Goal: Transaction & Acquisition: Purchase product/service

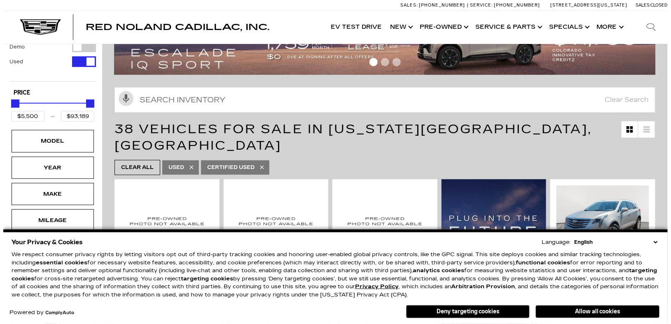
scroll to position [82, 0]
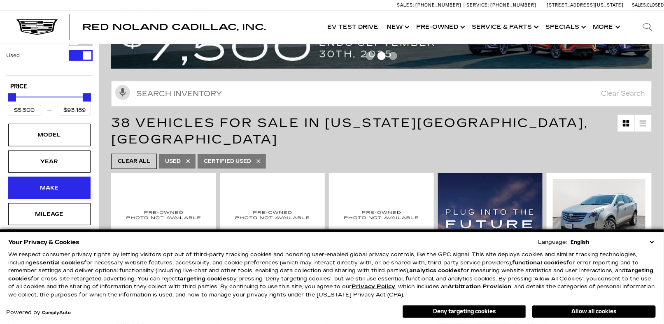
click at [56, 177] on div "Make" at bounding box center [49, 188] width 82 height 22
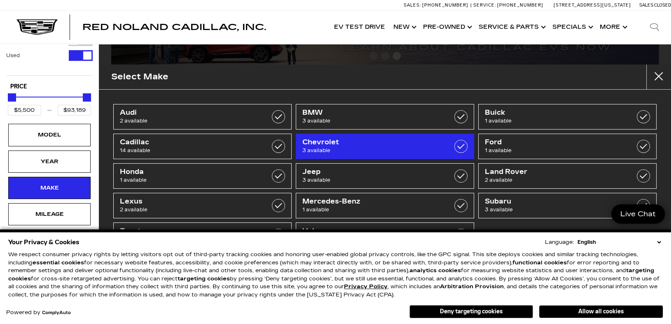
scroll to position [15, 0]
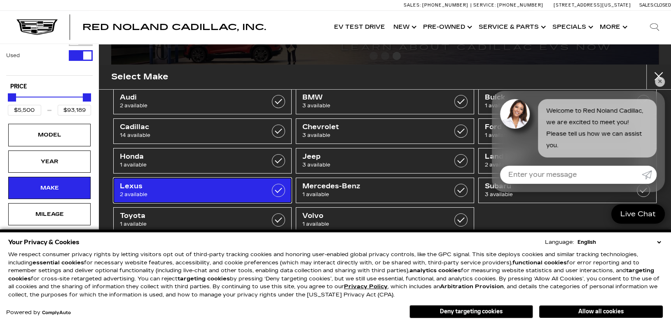
click at [255, 193] on span "2 available" at bounding box center [190, 195] width 140 height 8
type input "$34,189"
type input "$42,189"
checkbox input "true"
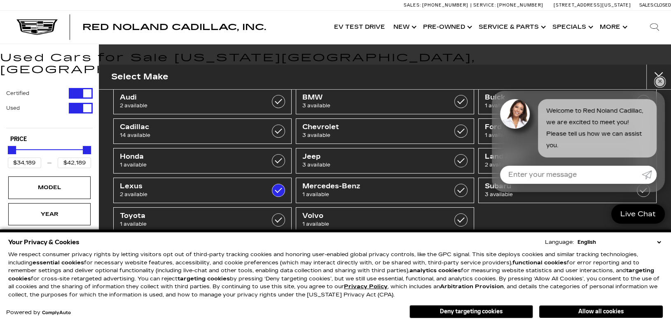
click at [658, 80] on link "✕" at bounding box center [660, 82] width 10 height 10
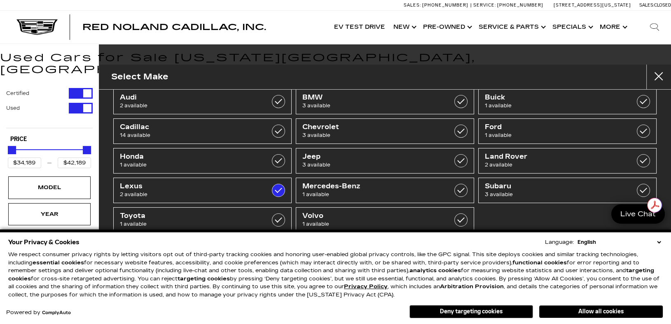
drag, startPoint x: 657, startPoint y: 242, endPoint x: 654, endPoint y: 245, distance: 4.7
click at [657, 243] on select "English Spanish / Español English / [GEOGRAPHIC_DATA] Korean / 한국어 Vietnamese /…" at bounding box center [618, 242] width 87 height 8
click at [580, 313] on button "Allow all cookies" at bounding box center [601, 312] width 124 height 12
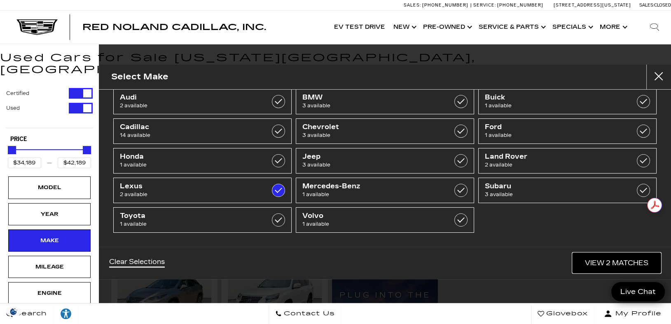
click at [591, 265] on link "View 2 Matches" at bounding box center [616, 263] width 88 height 20
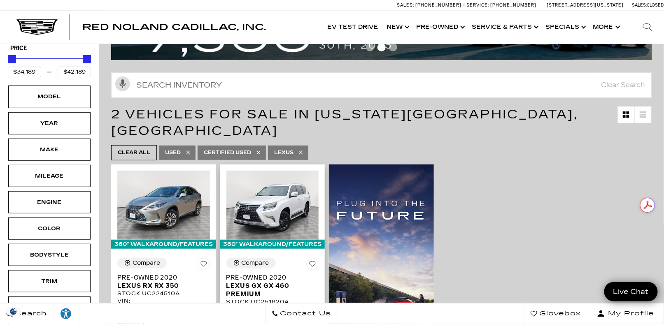
scroll to position [124, 0]
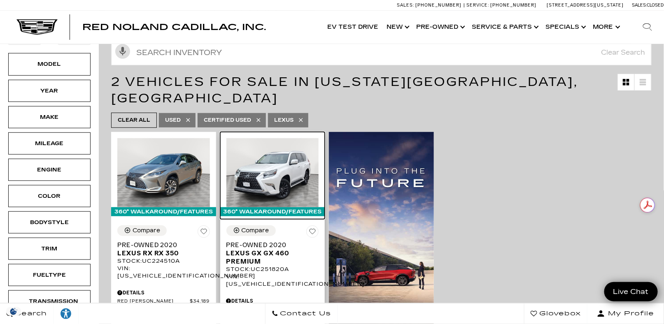
click at [268, 151] on img at bounding box center [272, 172] width 93 height 69
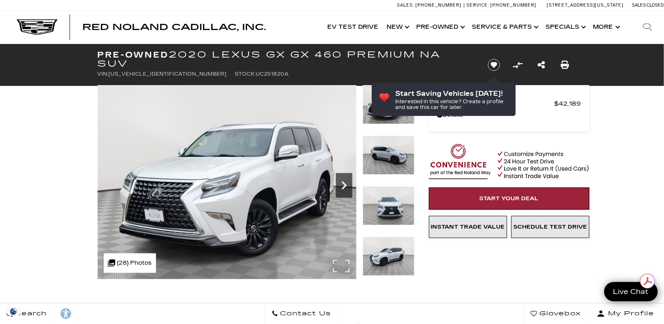
click at [341, 187] on icon "Next" at bounding box center [344, 185] width 16 height 16
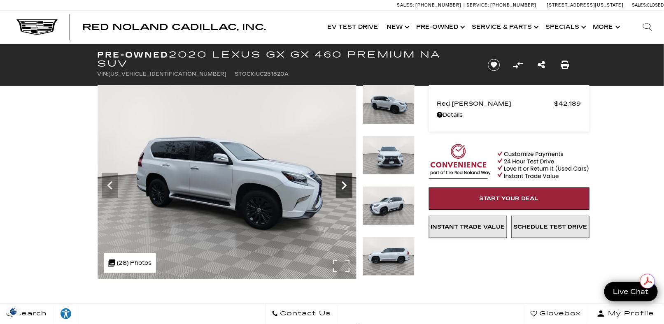
click at [342, 187] on icon "Next" at bounding box center [344, 185] width 16 height 16
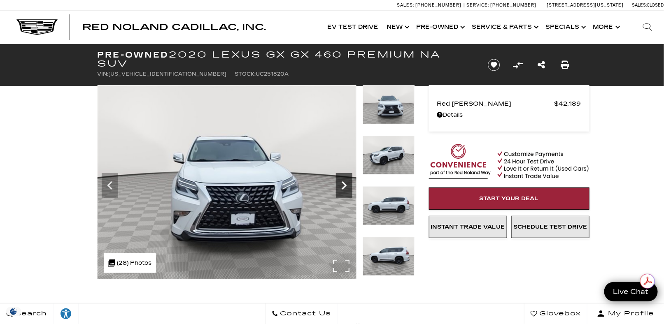
click at [343, 187] on icon "Next" at bounding box center [344, 185] width 16 height 16
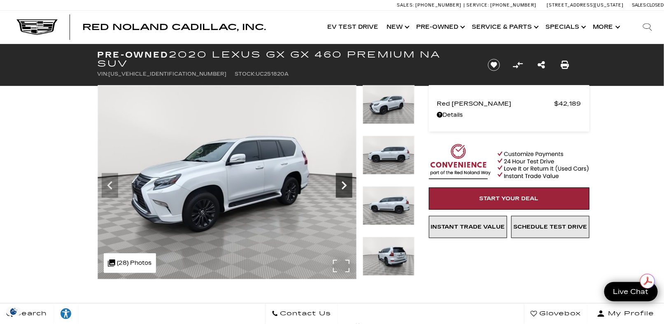
click at [343, 187] on icon "Next" at bounding box center [344, 185] width 16 height 16
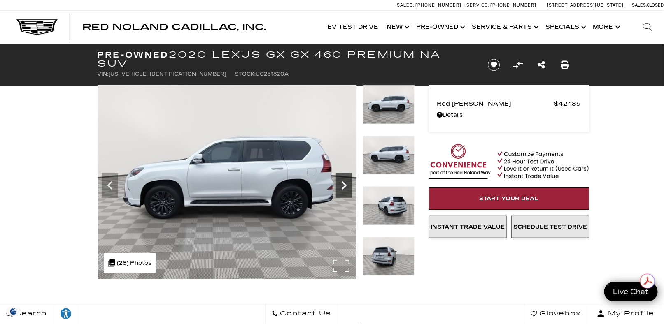
click at [343, 187] on icon "Next" at bounding box center [344, 185] width 16 height 16
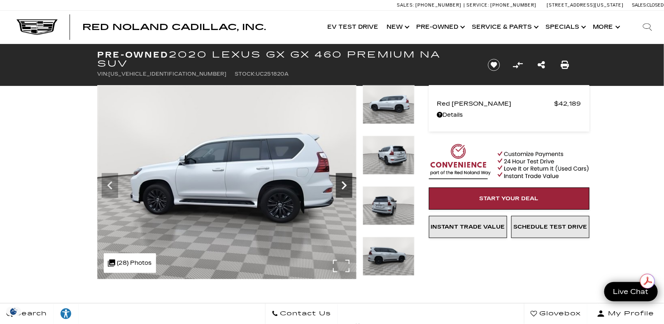
click at [343, 187] on icon "Next" at bounding box center [344, 185] width 16 height 16
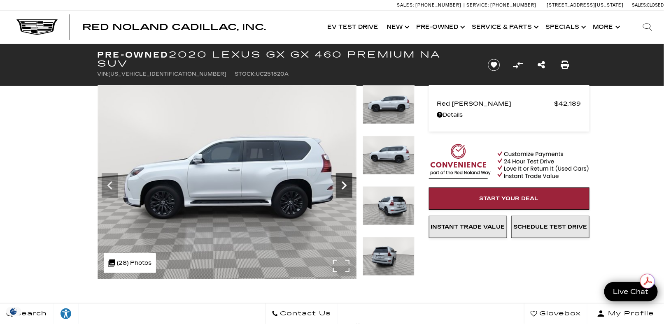
click at [343, 188] on icon "Next" at bounding box center [344, 186] width 5 height 8
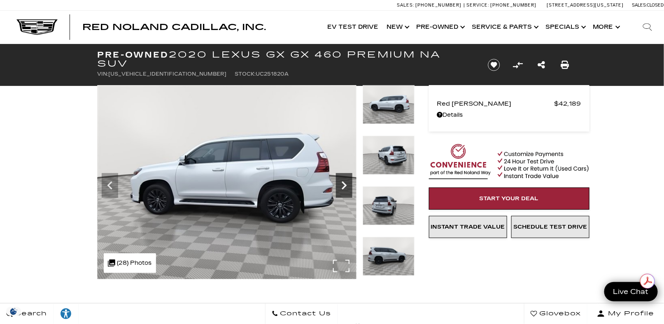
click at [344, 188] on icon "Next" at bounding box center [344, 186] width 5 height 8
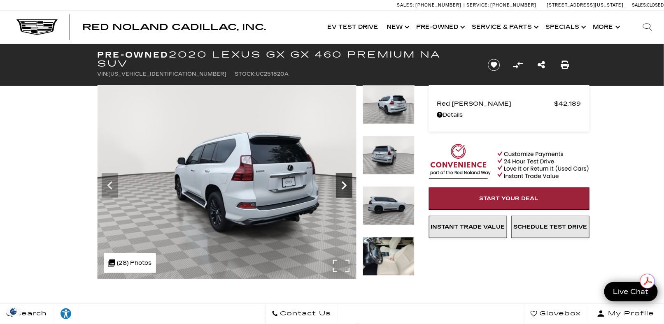
click at [344, 188] on icon "Next" at bounding box center [344, 186] width 5 height 8
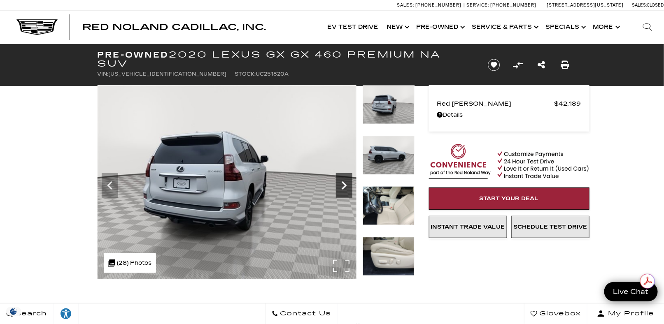
click at [344, 188] on icon "Next" at bounding box center [344, 186] width 5 height 8
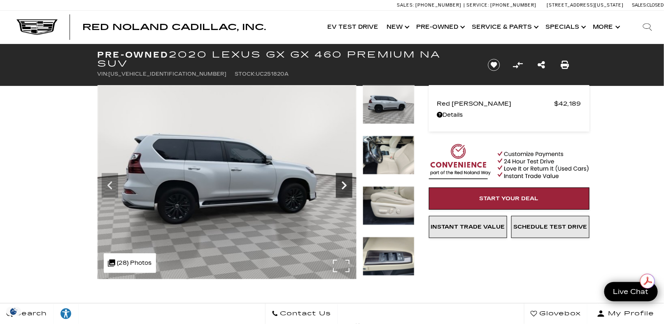
click at [344, 188] on icon "Next" at bounding box center [344, 186] width 5 height 8
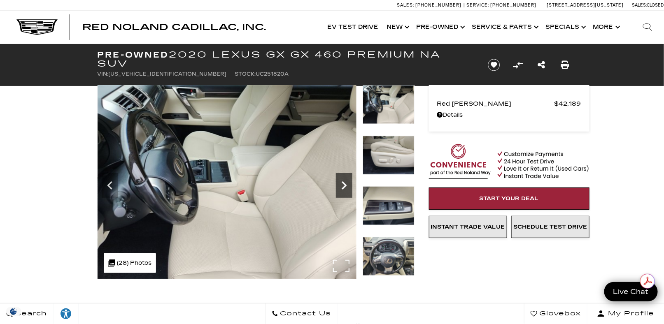
click at [344, 188] on icon "Next" at bounding box center [344, 186] width 5 height 8
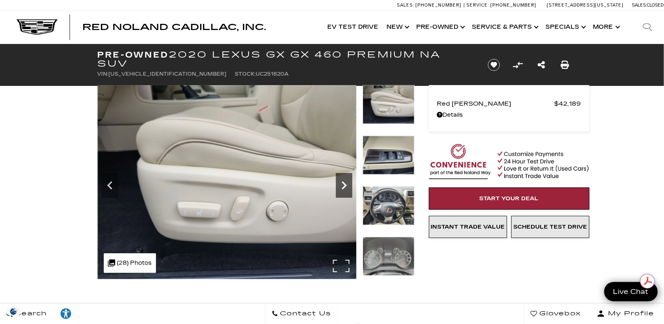
click at [344, 188] on icon "Next" at bounding box center [344, 186] width 5 height 8
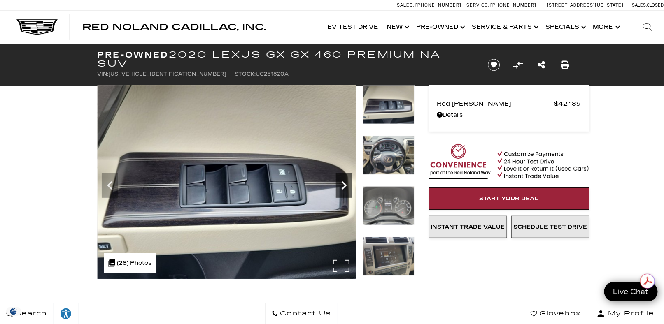
click at [344, 188] on icon "Next" at bounding box center [344, 186] width 5 height 8
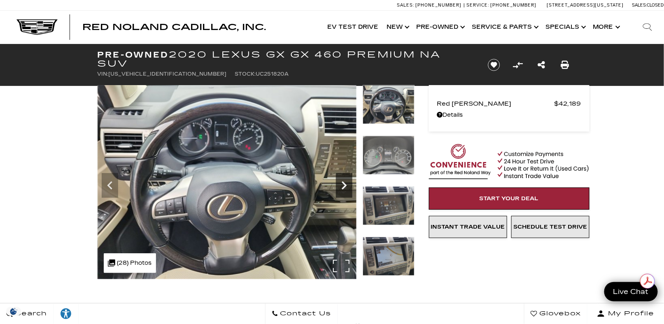
click at [344, 188] on icon "Next" at bounding box center [344, 186] width 5 height 8
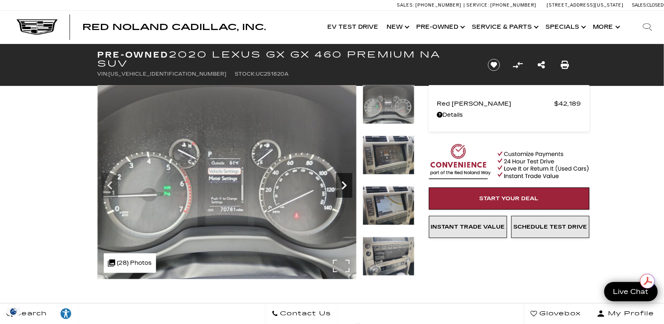
click at [344, 188] on icon "Next" at bounding box center [344, 186] width 5 height 8
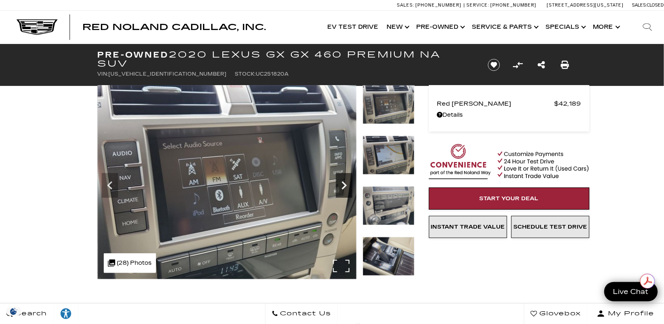
click at [344, 188] on icon "Next" at bounding box center [344, 186] width 5 height 8
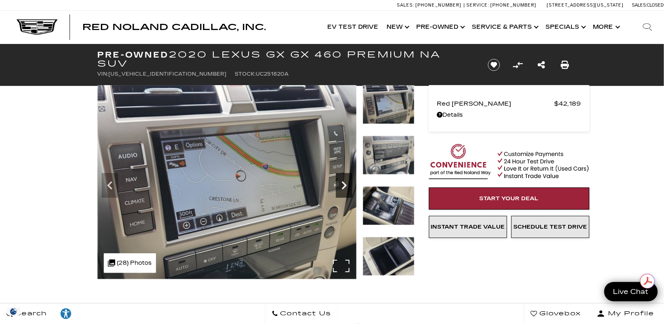
click at [344, 188] on icon "Next" at bounding box center [344, 186] width 5 height 8
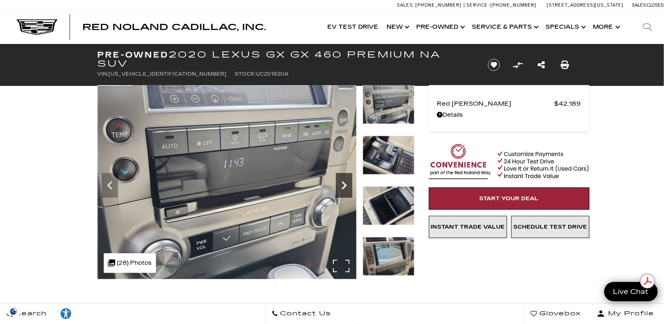
click at [344, 188] on icon "Next" at bounding box center [344, 186] width 5 height 8
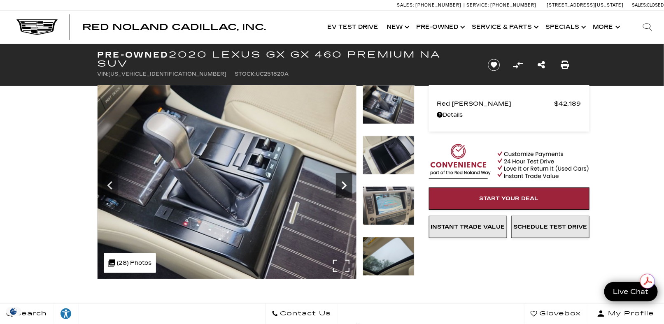
click at [344, 188] on icon "Next" at bounding box center [344, 186] width 5 height 8
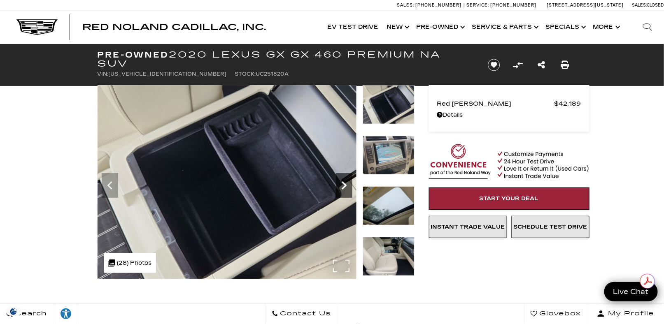
click at [344, 188] on icon "Next" at bounding box center [344, 186] width 5 height 8
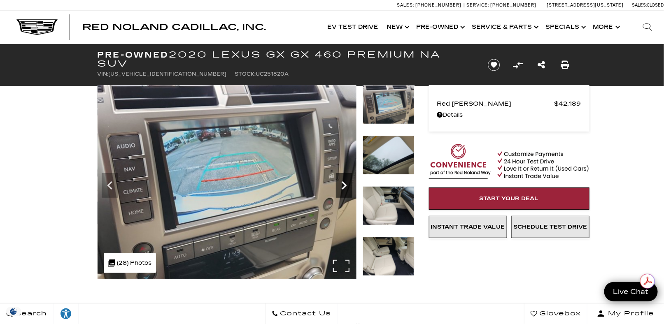
click at [344, 188] on icon "Next" at bounding box center [344, 186] width 5 height 8
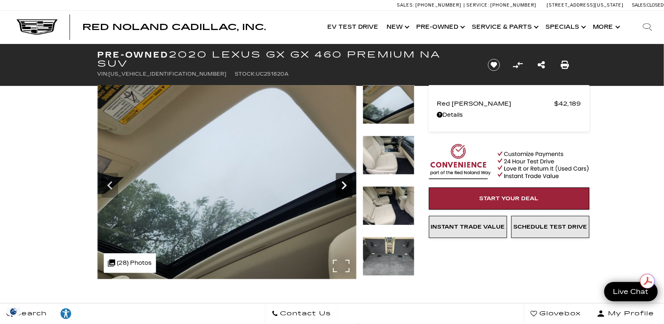
click at [344, 188] on icon "Next" at bounding box center [344, 186] width 5 height 8
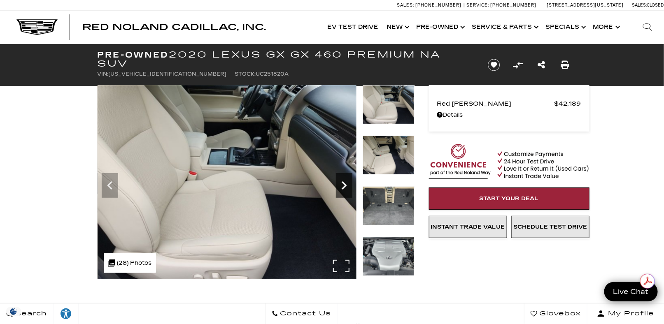
click at [344, 188] on icon "Next" at bounding box center [344, 186] width 5 height 8
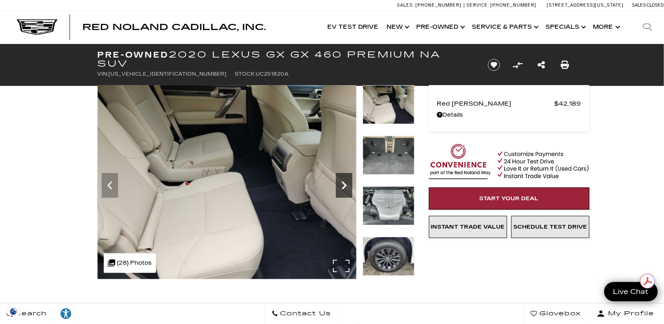
click at [344, 188] on icon "Next" at bounding box center [344, 186] width 5 height 8
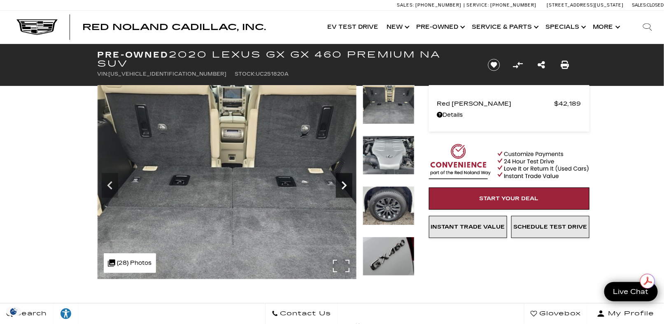
click at [344, 188] on icon "Next" at bounding box center [344, 186] width 5 height 8
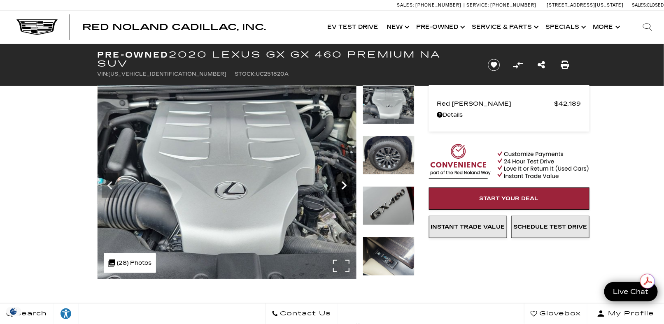
click at [344, 188] on icon "Next" at bounding box center [344, 186] width 5 height 8
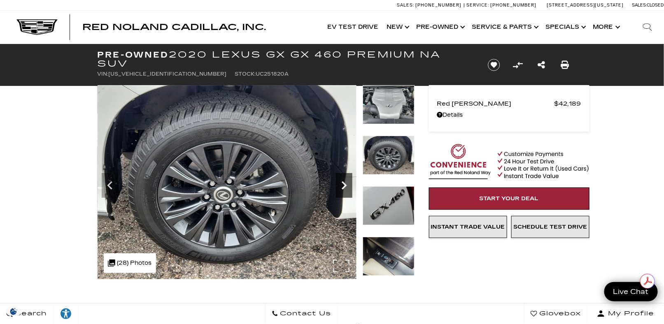
click at [344, 188] on icon "Next" at bounding box center [344, 186] width 5 height 8
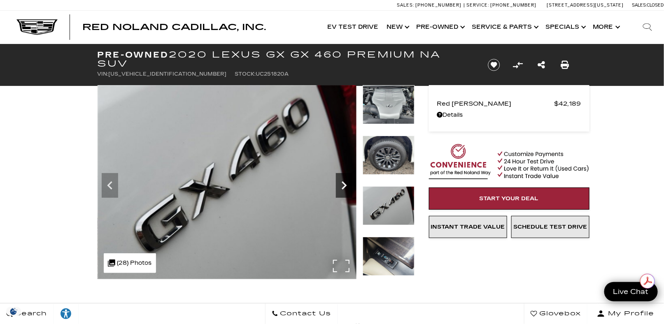
click at [344, 188] on icon "Next" at bounding box center [344, 186] width 5 height 8
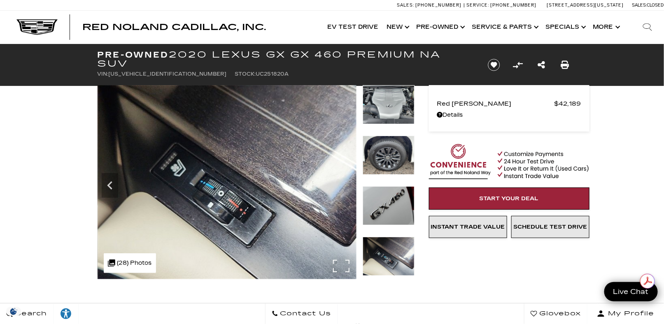
click at [344, 188] on img at bounding box center [227, 182] width 259 height 194
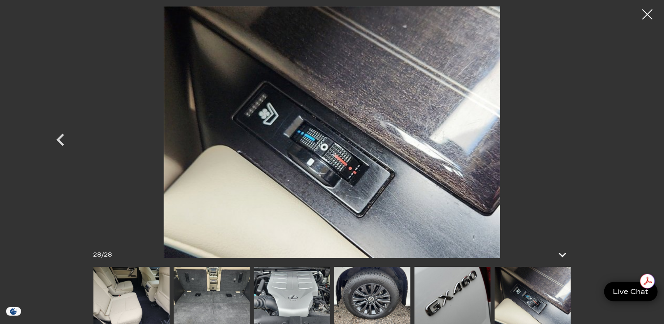
click at [457, 301] on img at bounding box center [453, 295] width 76 height 57
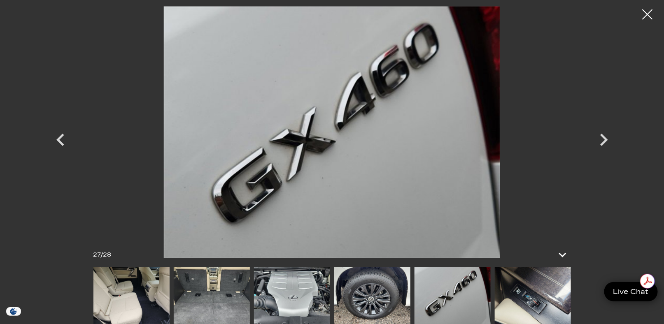
click at [378, 301] on img at bounding box center [372, 295] width 76 height 57
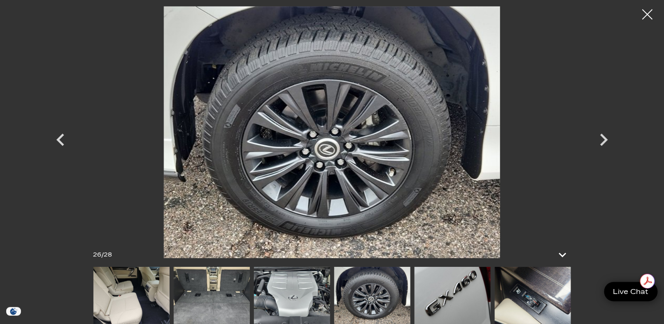
click at [303, 301] on img at bounding box center [292, 295] width 76 height 57
click at [211, 296] on img at bounding box center [212, 295] width 76 height 57
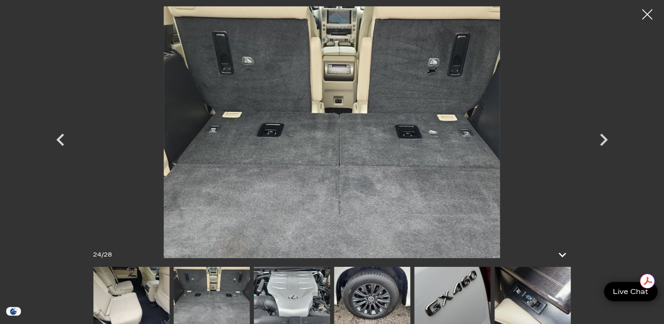
click at [133, 302] on img at bounding box center [131, 295] width 76 height 57
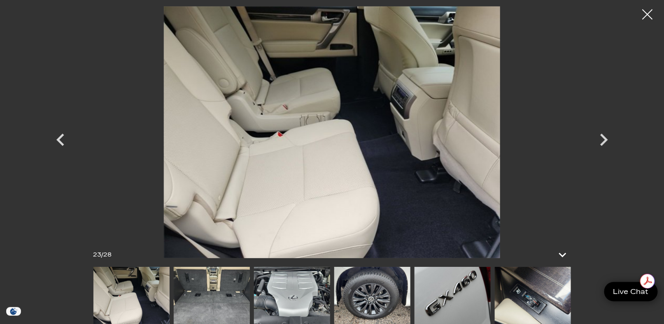
scroll to position [41, 0]
click at [59, 141] on icon "Previous" at bounding box center [60, 140] width 8 height 12
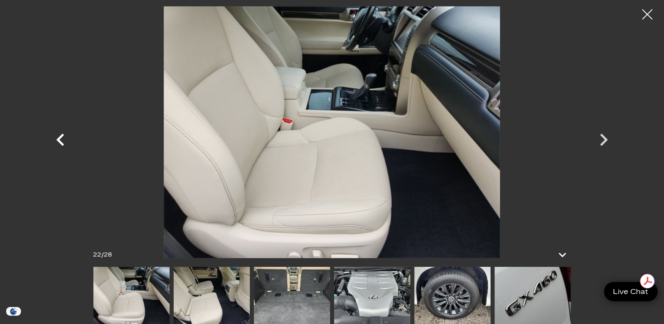
click at [59, 141] on icon "Previous" at bounding box center [60, 140] width 8 height 12
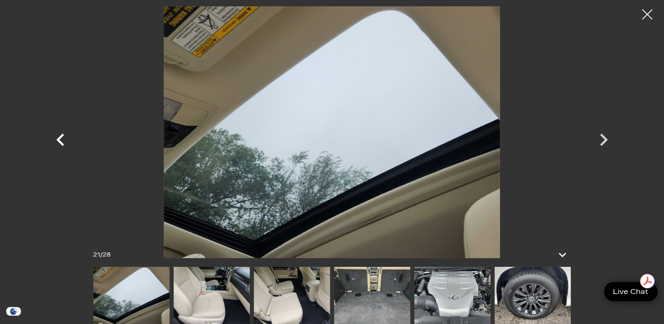
click at [59, 140] on icon "Previous" at bounding box center [60, 140] width 8 height 12
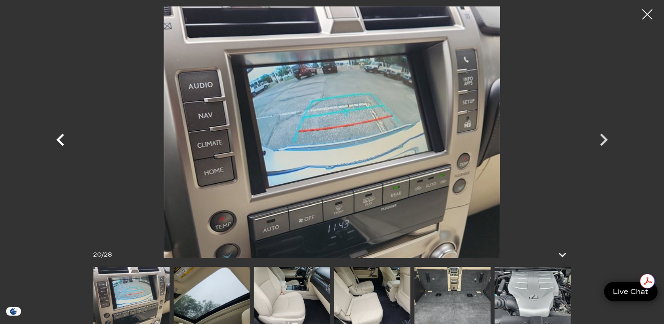
click at [59, 140] on icon "Previous" at bounding box center [60, 140] width 8 height 12
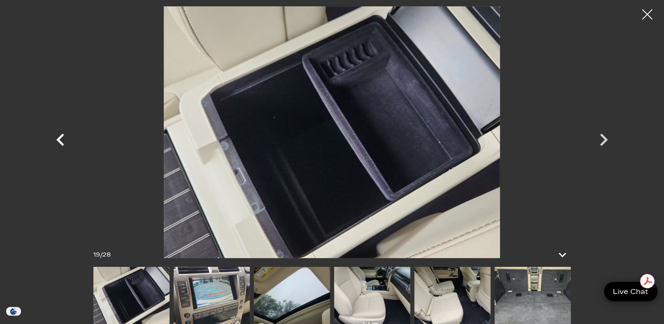
click at [59, 140] on icon "Previous" at bounding box center [60, 140] width 8 height 12
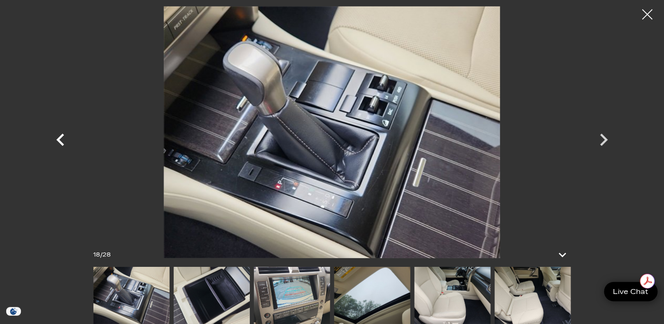
click at [59, 140] on icon "Previous" at bounding box center [60, 140] width 8 height 12
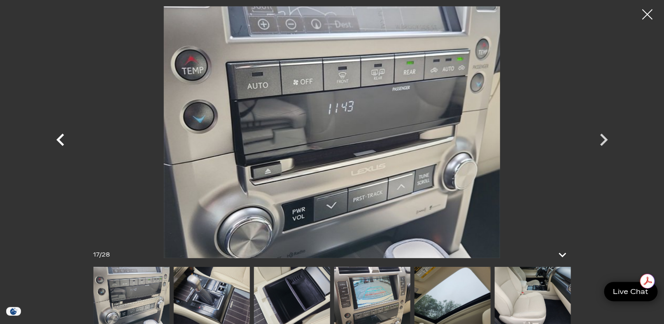
click at [59, 140] on icon "Previous" at bounding box center [60, 140] width 8 height 12
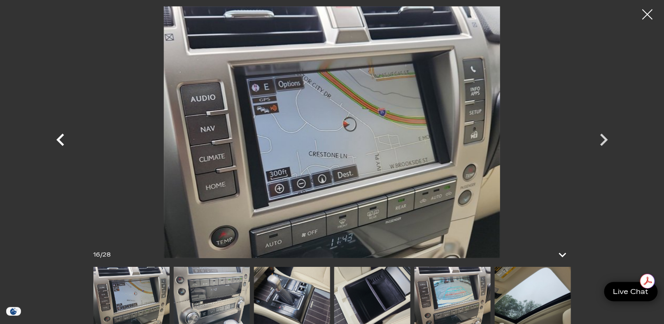
click at [59, 140] on icon "Previous" at bounding box center [60, 140] width 8 height 12
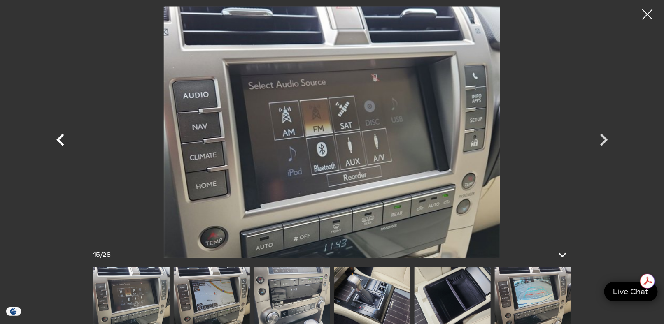
click at [59, 140] on icon "Previous" at bounding box center [60, 140] width 8 height 12
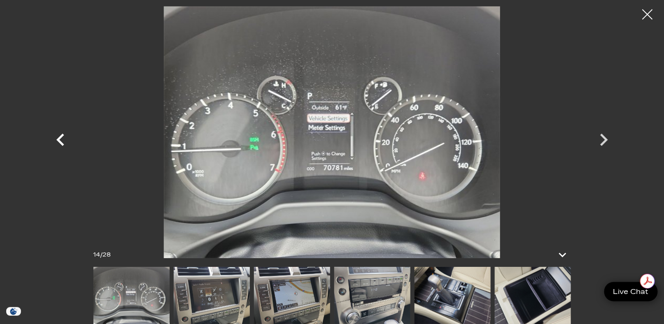
click at [59, 140] on icon "Previous" at bounding box center [60, 140] width 8 height 12
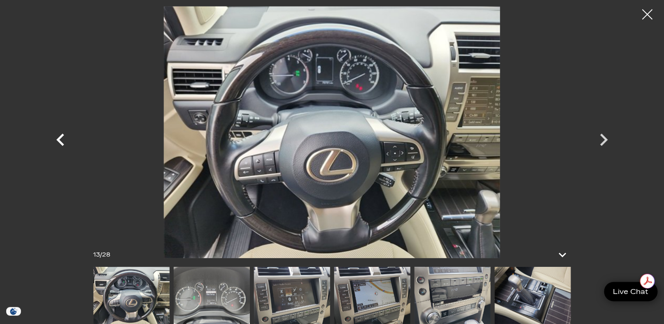
click at [59, 140] on icon "Previous" at bounding box center [60, 140] width 8 height 12
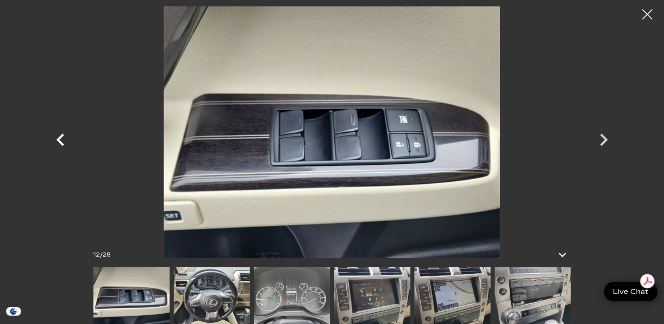
click at [59, 140] on icon "Previous" at bounding box center [60, 140] width 8 height 12
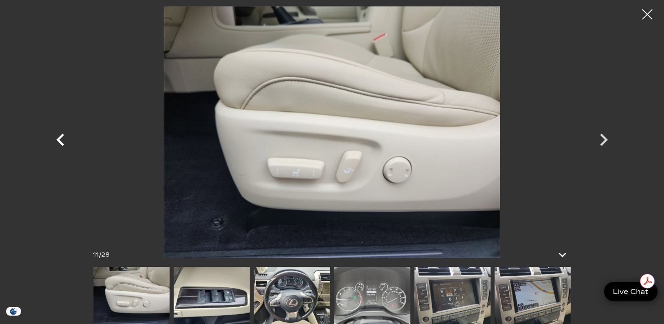
click at [59, 140] on icon "Previous" at bounding box center [60, 140] width 8 height 12
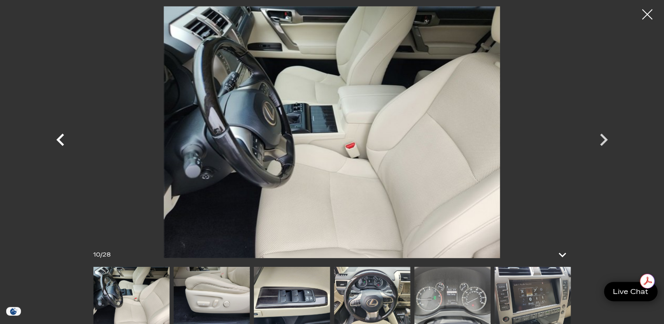
click at [57, 142] on icon "Previous" at bounding box center [60, 140] width 25 height 25
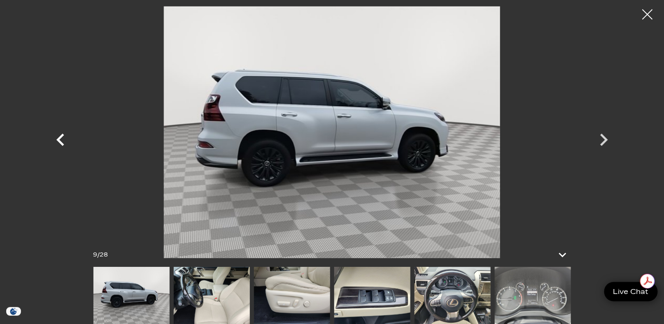
click at [57, 142] on icon "Previous" at bounding box center [60, 140] width 25 height 25
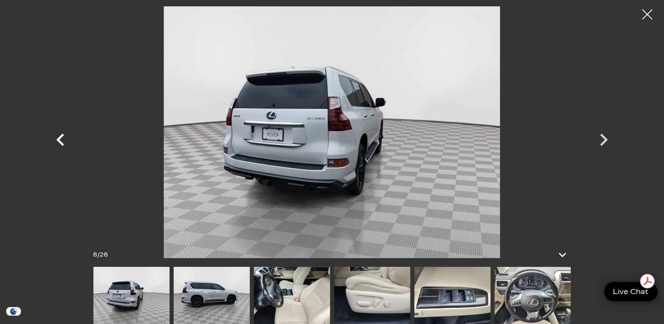
click at [58, 142] on icon "Previous" at bounding box center [60, 140] width 25 height 25
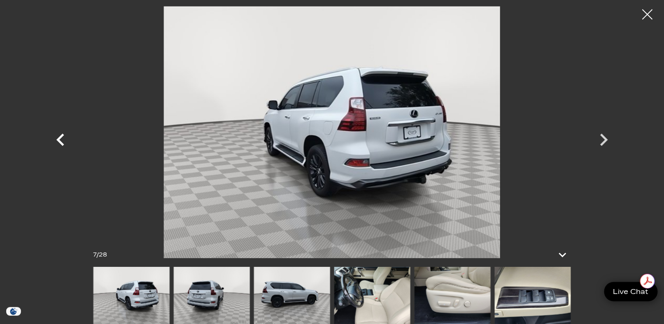
click at [58, 142] on icon "Previous" at bounding box center [60, 140] width 25 height 25
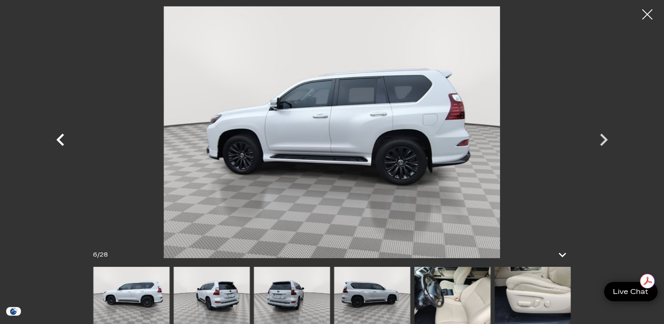
click at [59, 142] on icon "Previous" at bounding box center [60, 140] width 8 height 12
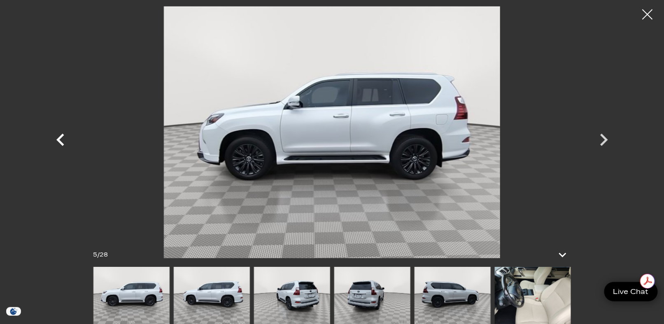
click at [59, 142] on icon "Previous" at bounding box center [60, 140] width 8 height 12
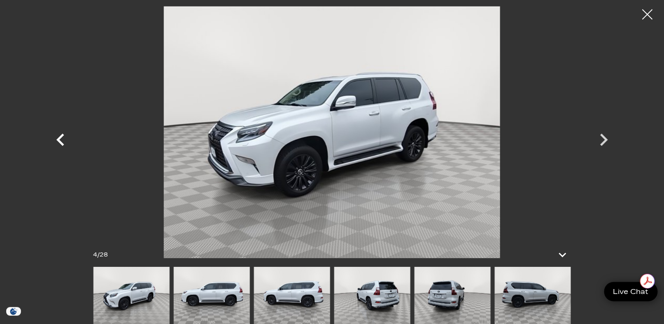
click at [59, 142] on icon "Previous" at bounding box center [60, 140] width 8 height 12
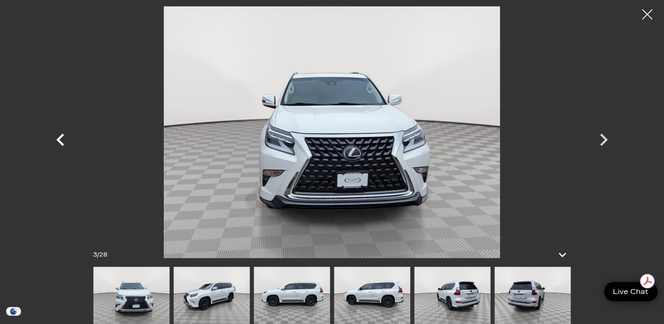
click at [59, 142] on icon "Previous" at bounding box center [60, 140] width 8 height 12
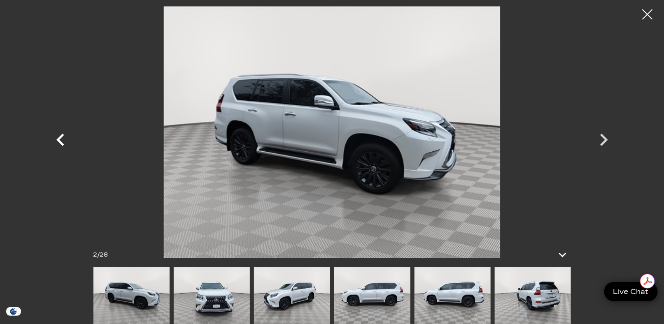
click at [59, 142] on icon "Previous" at bounding box center [60, 140] width 8 height 12
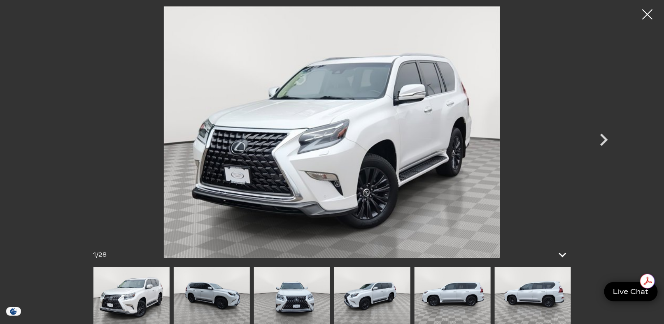
scroll to position [0, 0]
